Goal: Communication & Community: Answer question/provide support

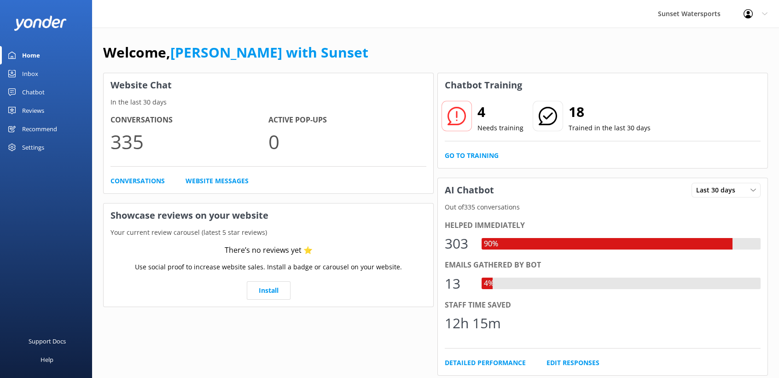
click at [22, 75] on div "Inbox" at bounding box center [30, 73] width 16 height 18
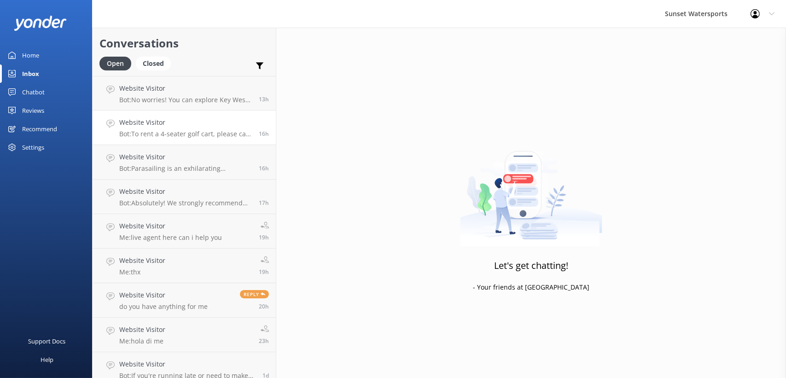
click at [218, 132] on p "Bot: To rent a 4-seater golf cart, please call our office at [PHONE_NUMBER]. Th…" at bounding box center [185, 134] width 133 height 8
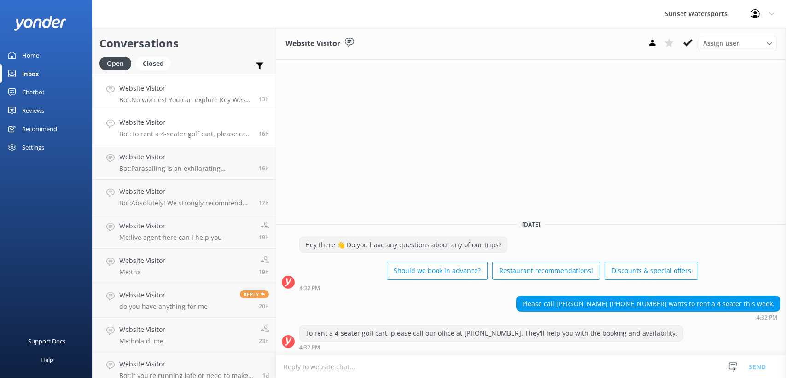
click at [210, 92] on h4 "Website Visitor" at bounding box center [185, 88] width 133 height 10
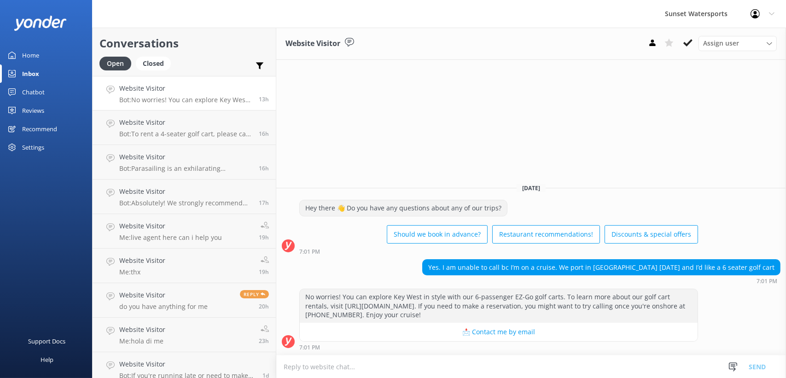
click at [25, 53] on div "Home" at bounding box center [30, 55] width 17 height 18
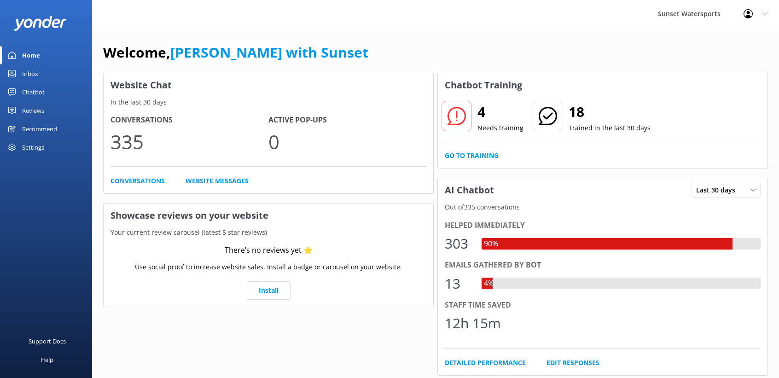
click at [39, 76] on link "Inbox" at bounding box center [46, 73] width 92 height 18
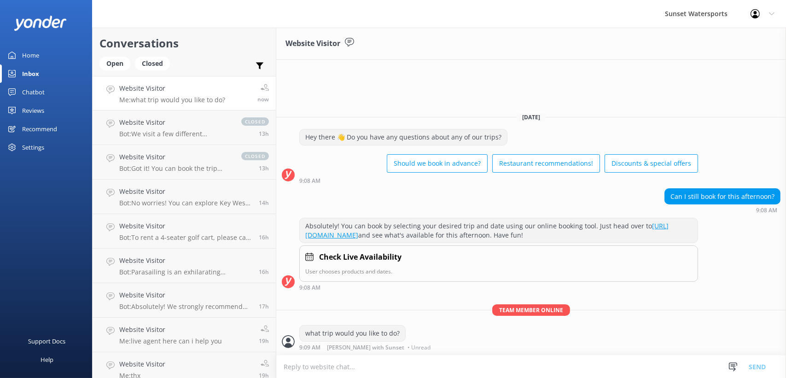
click at [233, 41] on h2 "Conversations" at bounding box center [183, 43] width 169 height 17
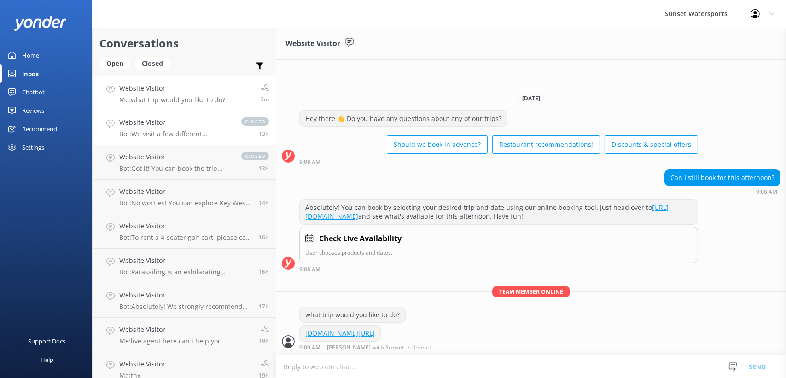
click at [169, 130] on p "Bot: We visit a few different sandbars, including the one with the swing! Our s…" at bounding box center [175, 134] width 113 height 8
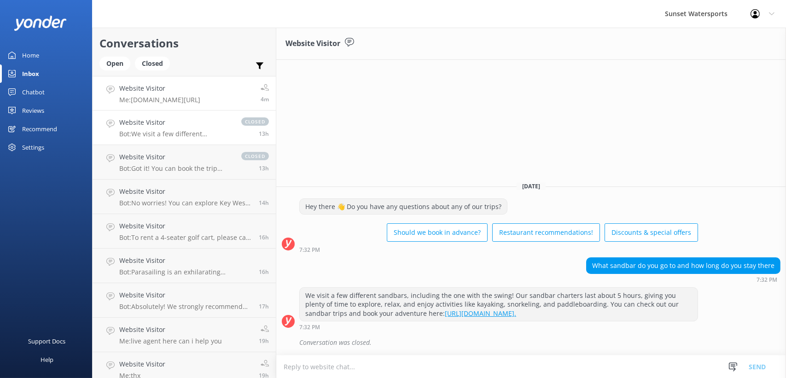
click at [159, 76] on link "Website Visitor Me: [DOMAIN_NAME][URL] 4m" at bounding box center [184, 93] width 183 height 35
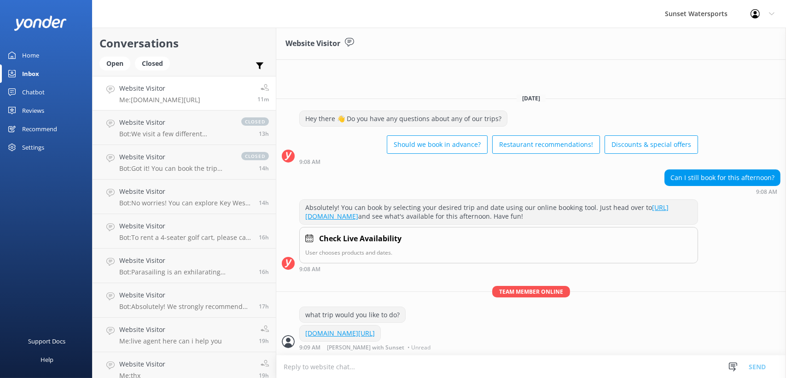
click at [611, 52] on div "Website Visitor" at bounding box center [531, 44] width 510 height 32
